Goal: Task Accomplishment & Management: Manage account settings

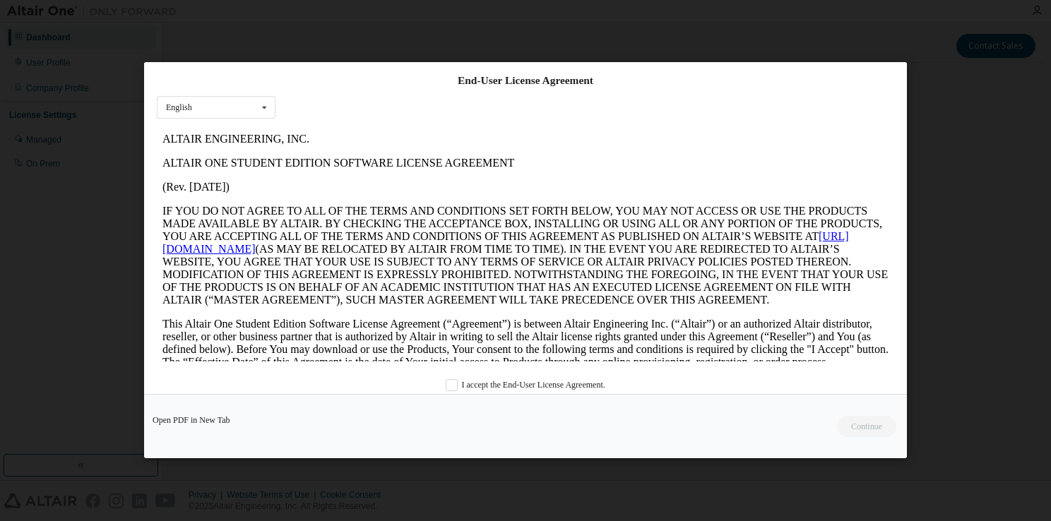
scroll to position [32, 0]
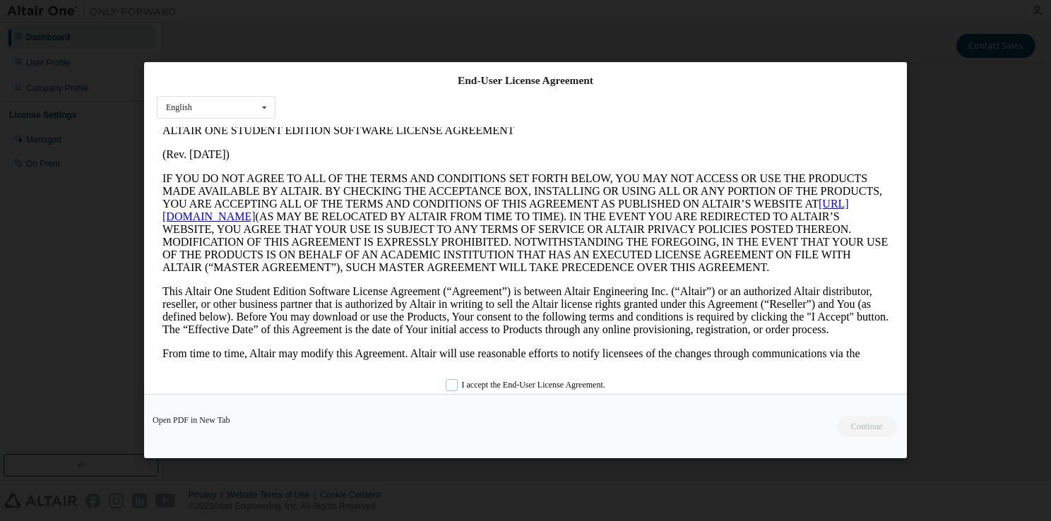
click at [494, 388] on label "I accept the End-User License Agreement." at bounding box center [525, 386] width 160 height 12
click at [852, 419] on button "Continue" at bounding box center [865, 427] width 61 height 21
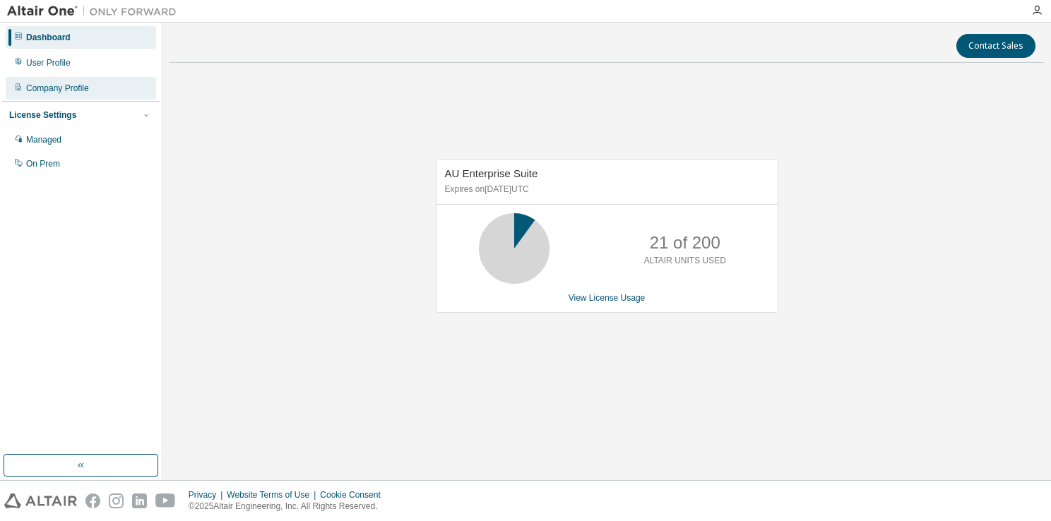
click at [90, 88] on div "Company Profile" at bounding box center [81, 88] width 150 height 23
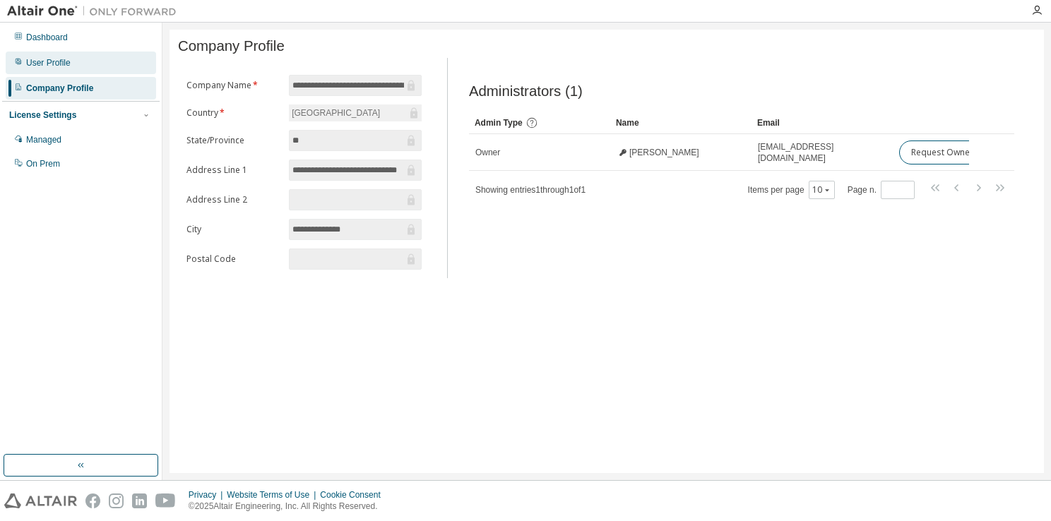
click at [99, 55] on div "User Profile" at bounding box center [81, 63] width 150 height 23
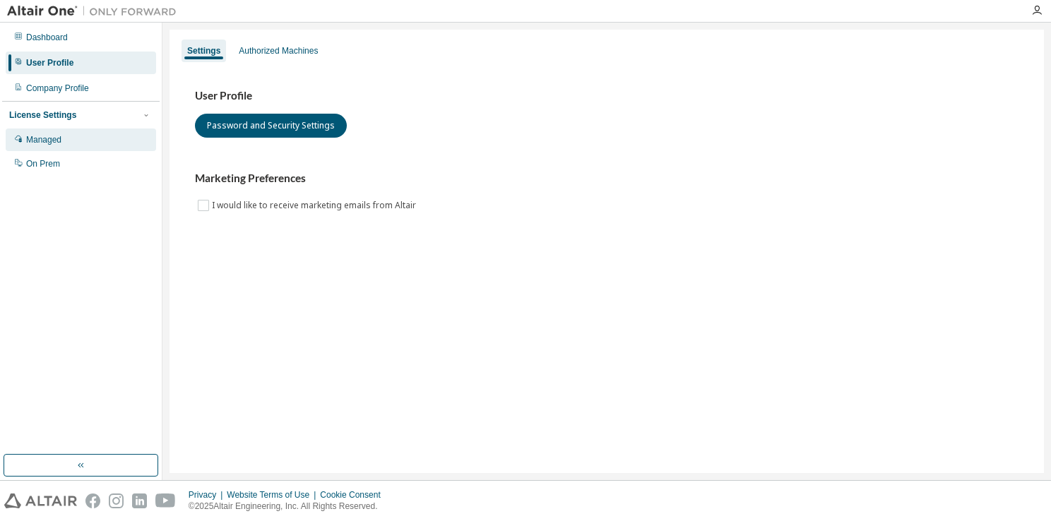
click at [116, 145] on div "Managed" at bounding box center [81, 139] width 150 height 23
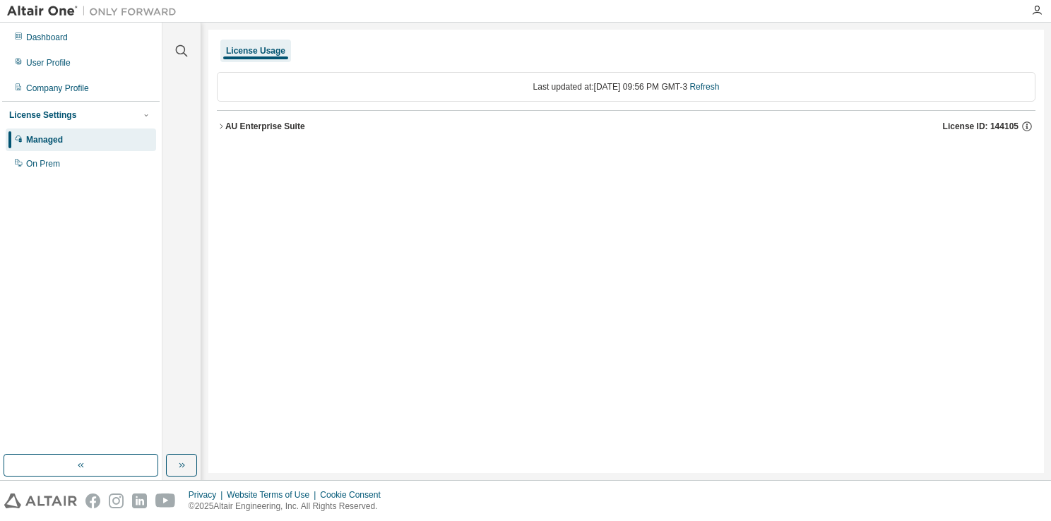
click at [319, 126] on div "AU Enterprise Suite License ID: 144105" at bounding box center [630, 126] width 810 height 13
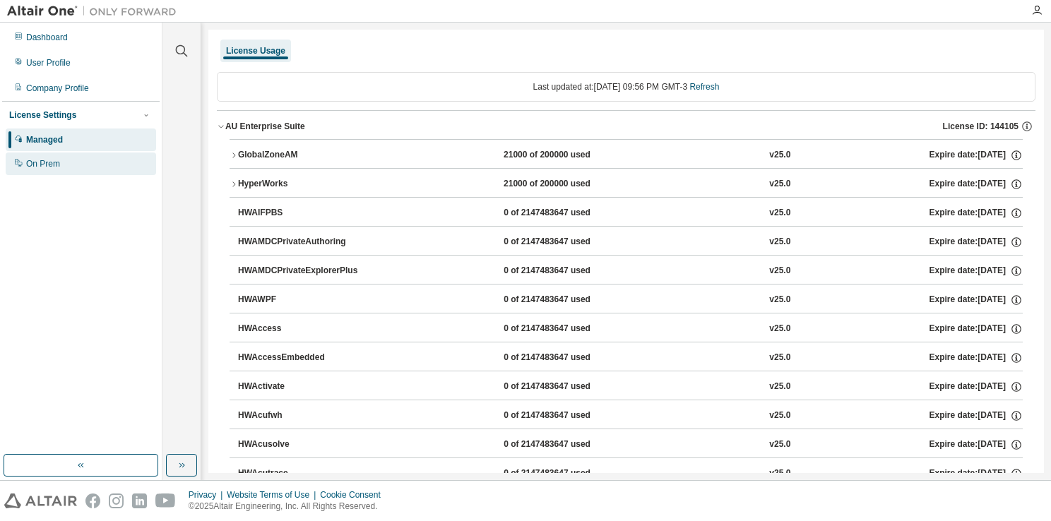
click at [138, 162] on div "On Prem" at bounding box center [81, 163] width 150 height 23
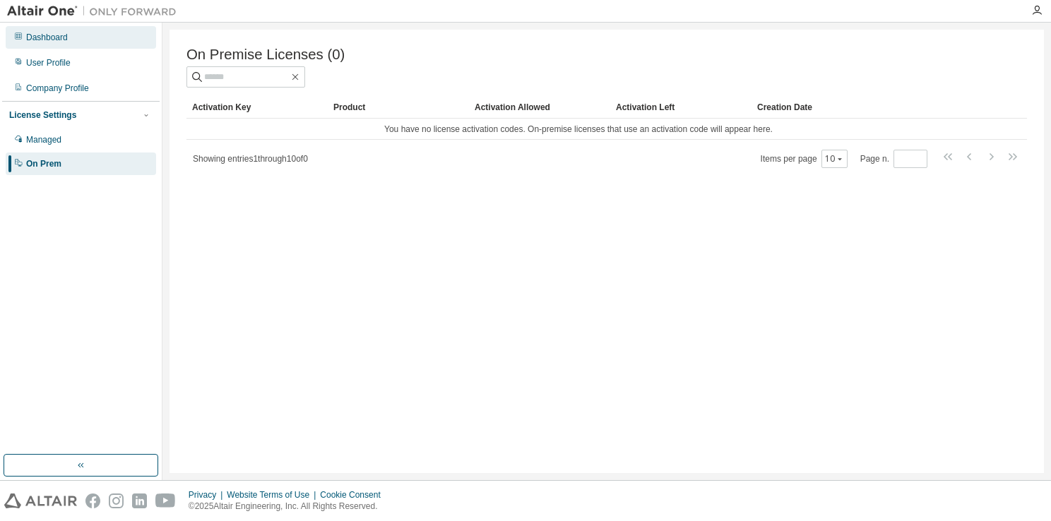
click at [133, 34] on div "Dashboard" at bounding box center [81, 37] width 150 height 23
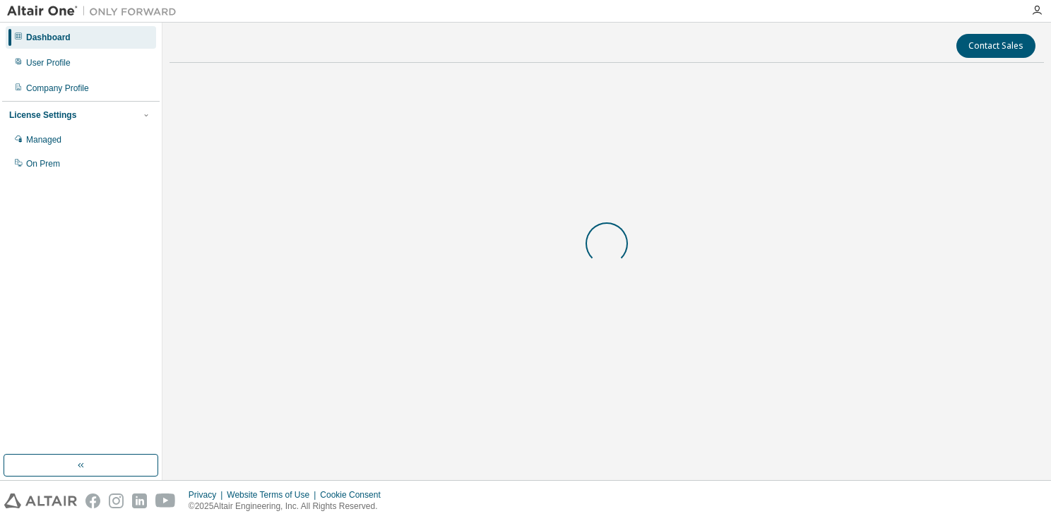
click at [133, 34] on div "Dashboard" at bounding box center [81, 37] width 150 height 23
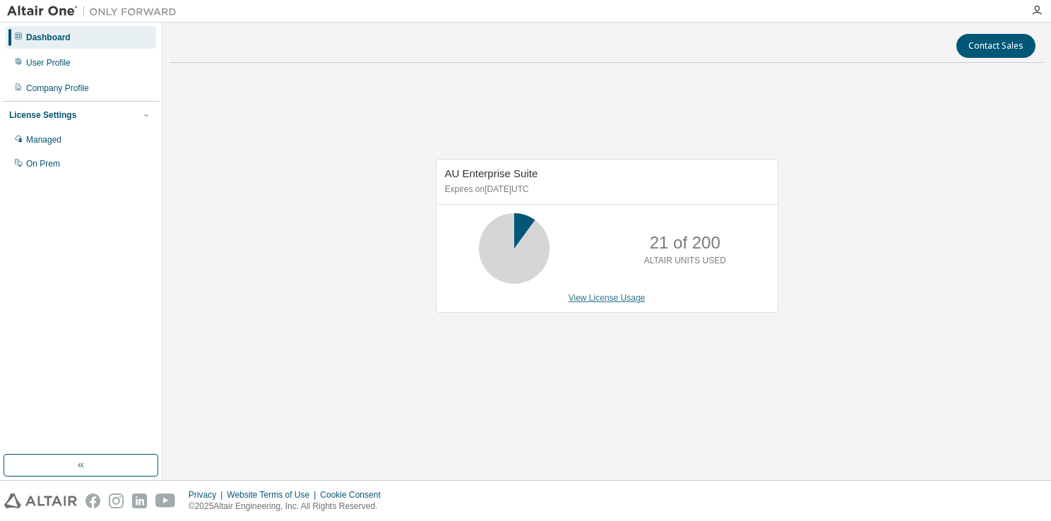
click at [596, 294] on link "View License Usage" at bounding box center [606, 298] width 77 height 10
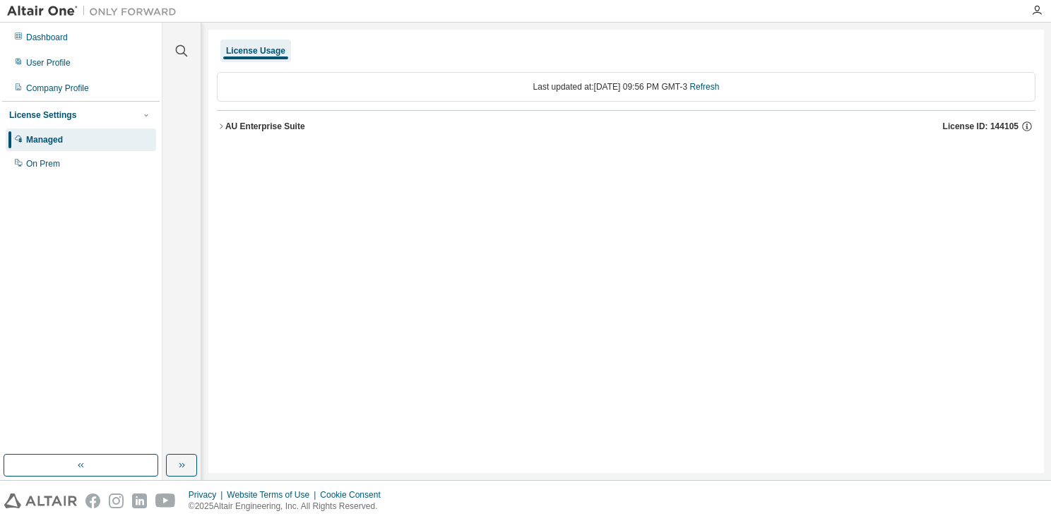
click at [331, 114] on button "AU Enterprise Suite License ID: 144105" at bounding box center [626, 126] width 818 height 31
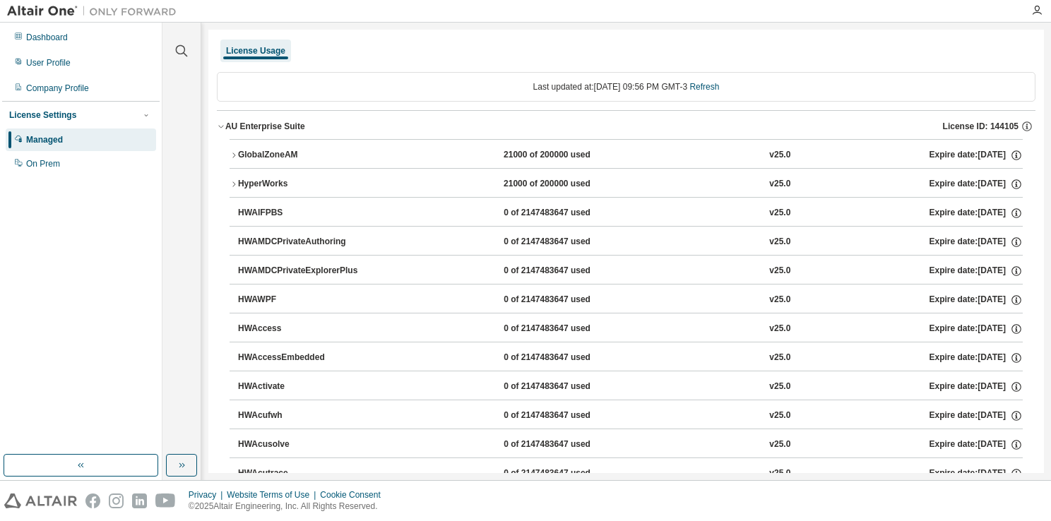
click at [231, 184] on icon "button" at bounding box center [233, 184] width 8 height 8
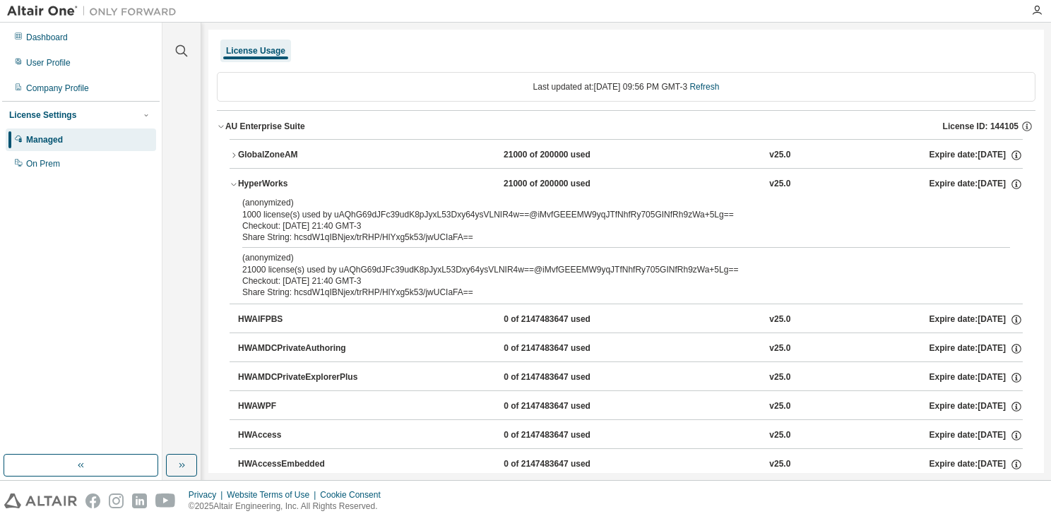
click at [231, 184] on icon "button" at bounding box center [233, 184] width 8 height 8
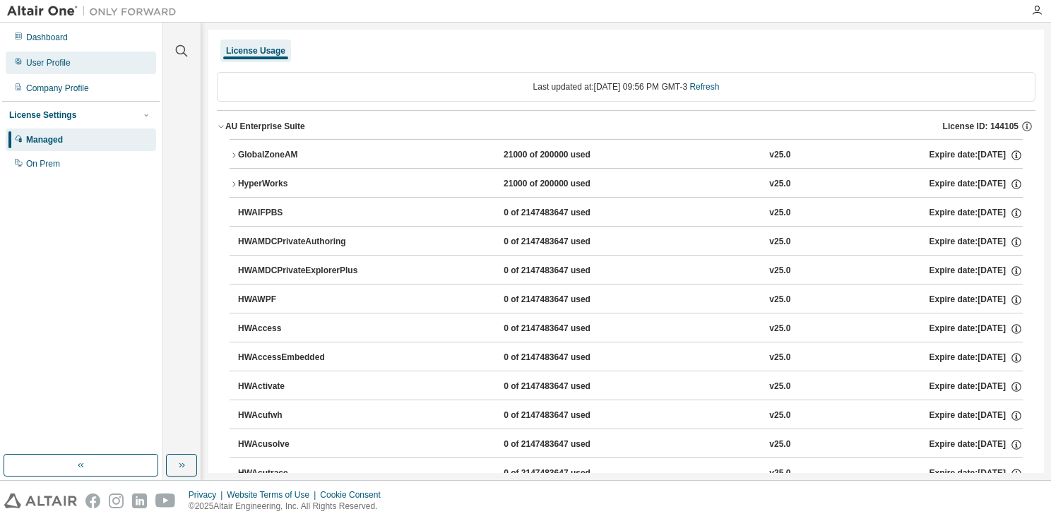
click at [103, 57] on div "User Profile" at bounding box center [81, 63] width 150 height 23
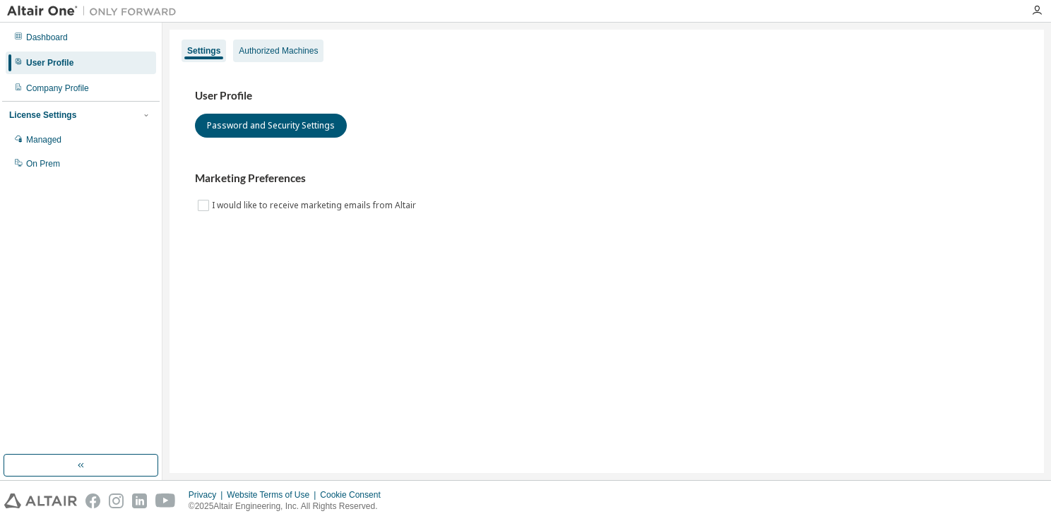
click at [268, 47] on div "Authorized Machines" at bounding box center [278, 50] width 79 height 11
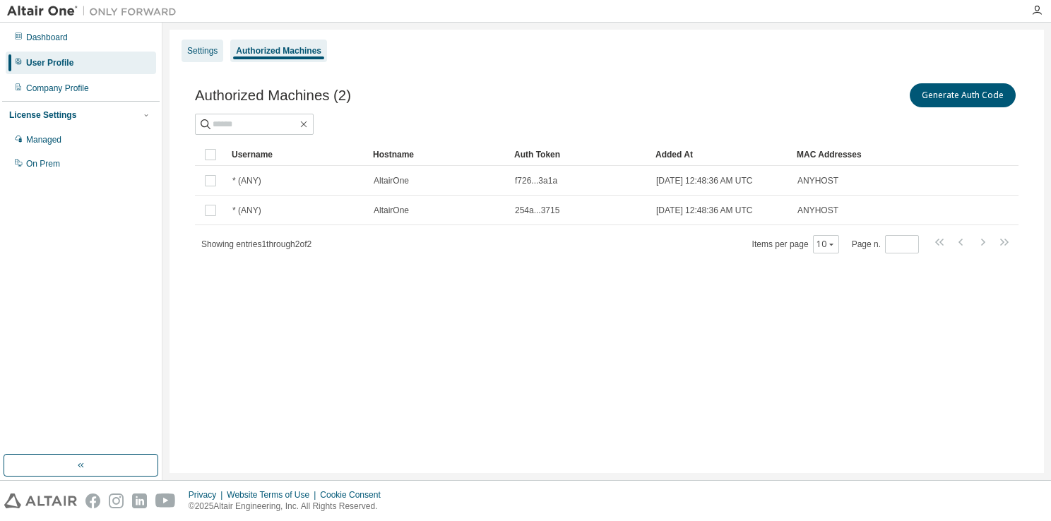
click at [214, 40] on div "Settings" at bounding box center [202, 51] width 42 height 23
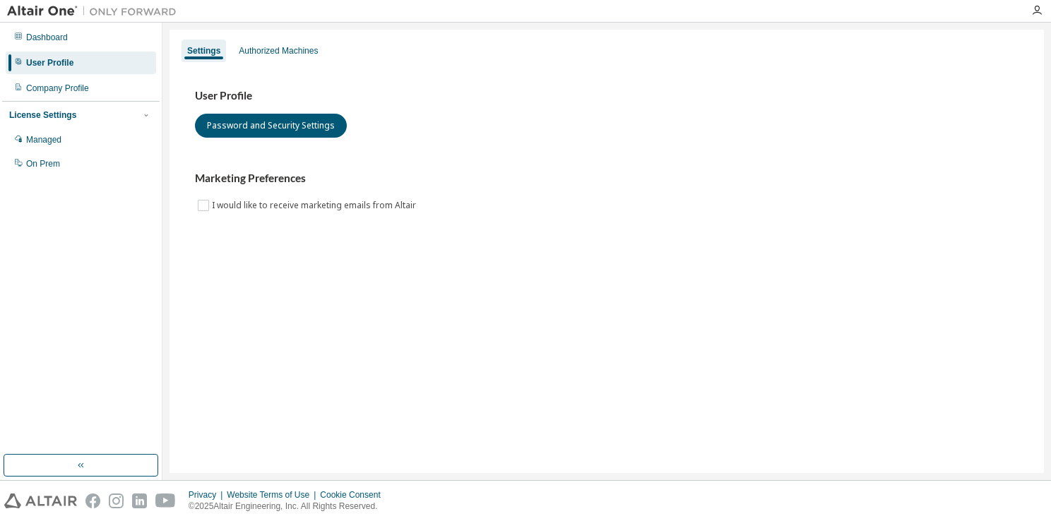
click at [49, 6] on img at bounding box center [95, 11] width 177 height 14
click at [137, 461] on button "button" at bounding box center [81, 465] width 155 height 23
